Goal: Task Accomplishment & Management: Use online tool/utility

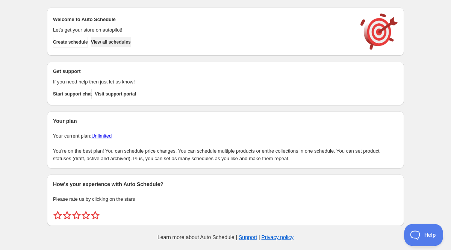
click at [131, 43] on span "View all schedules" at bounding box center [111, 42] width 40 height 6
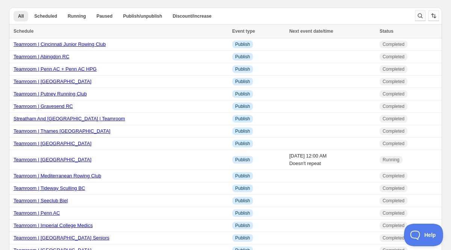
click at [420, 11] on button "Search and filter results" at bounding box center [420, 16] width 11 height 11
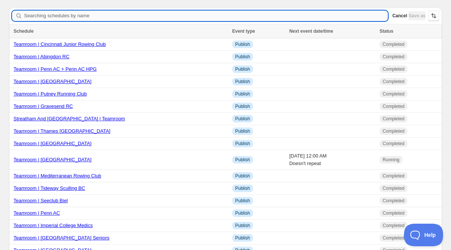
click at [107, 17] on input "Searching schedules by name" at bounding box center [206, 16] width 364 height 11
type input "Brentford"
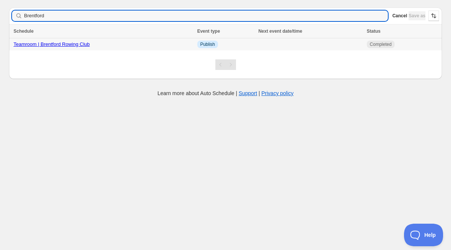
click at [58, 42] on link "Teamroom | Brentford Rowing Club" at bounding box center [52, 44] width 76 height 6
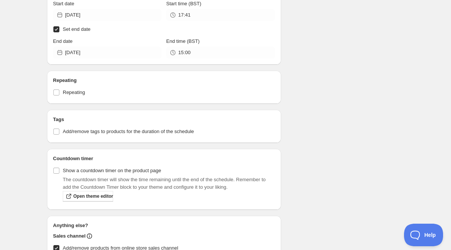
scroll to position [268, 0]
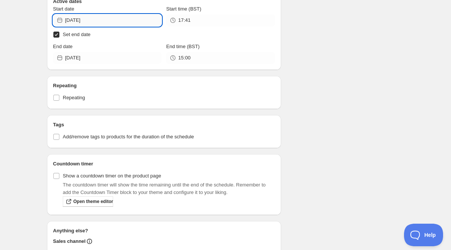
click at [93, 22] on input "[DATE]" at bounding box center [113, 20] width 97 height 12
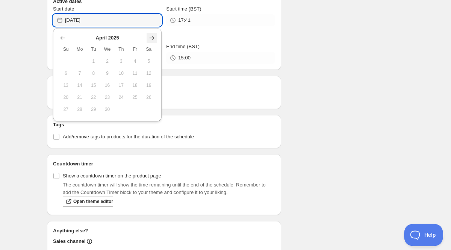
click at [153, 37] on icon "Show next month, May 2025" at bounding box center [152, 37] width 5 height 3
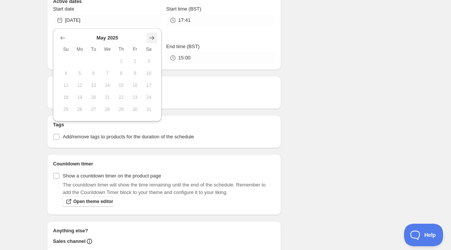
click at [153, 37] on icon "Show next month, June 2025" at bounding box center [152, 37] width 5 height 3
click at [153, 37] on icon "Show next month, July 2025" at bounding box center [152, 37] width 5 height 3
click at [153, 37] on icon "Show next month, August 2025" at bounding box center [152, 37] width 5 height 3
click at [153, 37] on icon "Show next month, September 2025" at bounding box center [152, 37] width 5 height 3
click at [134, 69] on button "12" at bounding box center [135, 73] width 14 height 12
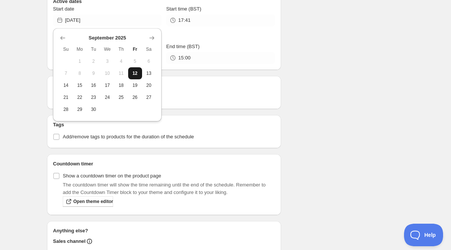
type input "[DATE]"
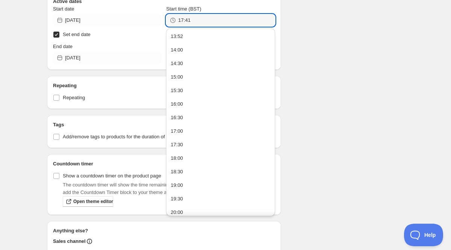
drag, startPoint x: 194, startPoint y: 22, endPoint x: 163, endPoint y: 15, distance: 31.6
click at [163, 15] on div "Start date [DATE] Start time (BST) 17:41" at bounding box center [164, 15] width 222 height 21
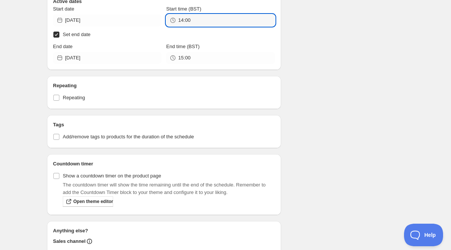
type input "14:00"
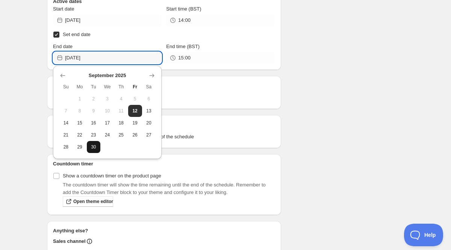
click at [95, 147] on span "30" at bounding box center [94, 147] width 8 height 6
type input "[DATE]"
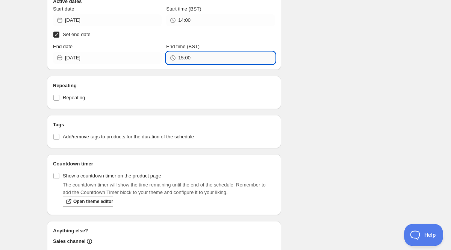
click at [180, 59] on input "15:00" at bounding box center [226, 58] width 97 height 12
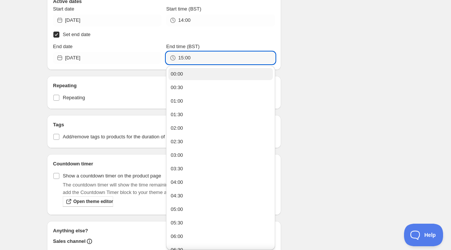
click at [179, 73] on div "00:00" at bounding box center [177, 74] width 12 height 8
type input "00:00"
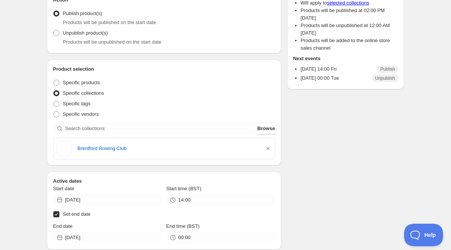
scroll to position [0, 0]
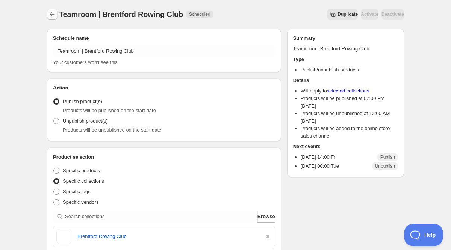
click at [51, 13] on icon "Schedules" at bounding box center [52, 14] width 5 height 4
